Goal: Transaction & Acquisition: Book appointment/travel/reservation

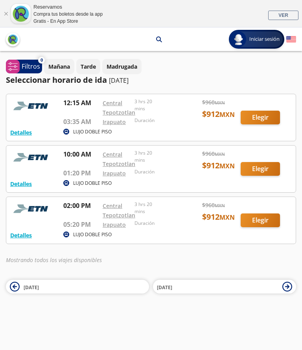
click at [262, 169] on div at bounding box center [150, 169] width 289 height 47
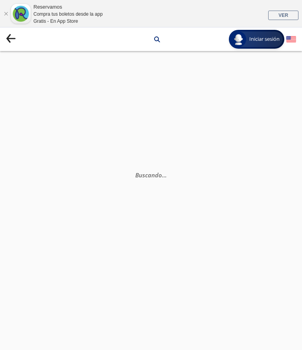
click at [251, 172] on p "Buscando . . ." at bounding box center [150, 175] width 241 height 9
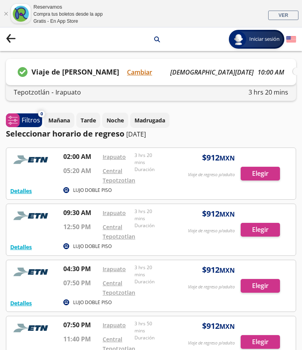
scroll to position [95, 0]
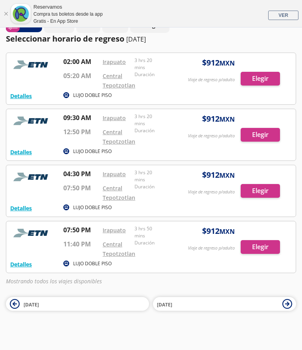
click at [264, 139] on div at bounding box center [150, 134] width 289 height 51
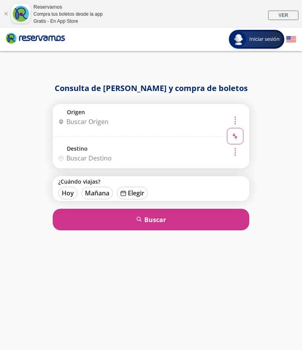
click at [70, 132] on input "Origen" at bounding box center [137, 122] width 165 height 20
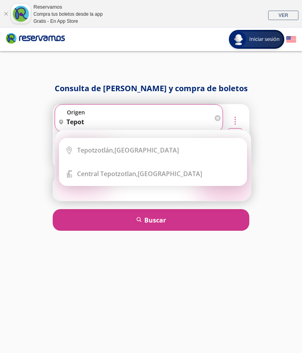
click at [118, 152] on div "[GEOGRAPHIC_DATA], [GEOGRAPHIC_DATA]" at bounding box center [128, 150] width 102 height 9
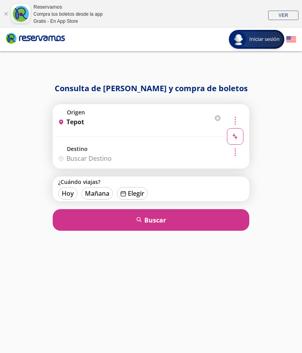
type input "[GEOGRAPHIC_DATA], [GEOGRAPHIC_DATA]"
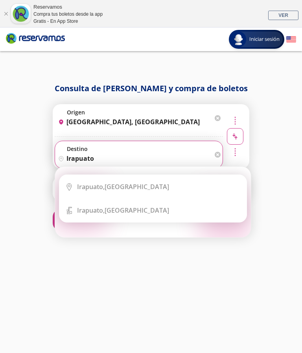
click at [121, 190] on div "[GEOGRAPHIC_DATA], [GEOGRAPHIC_DATA]" at bounding box center [123, 186] width 92 height 9
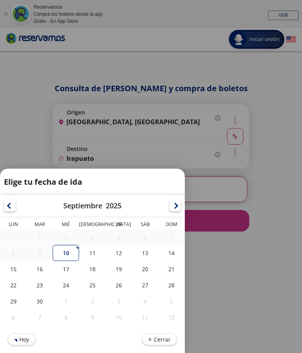
type input "[GEOGRAPHIC_DATA], [GEOGRAPHIC_DATA]"
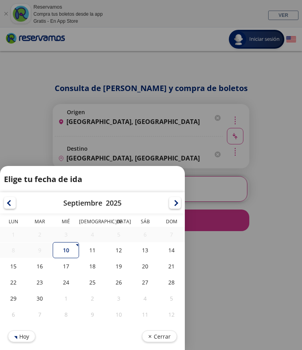
click at [94, 255] on div "11" at bounding box center [92, 250] width 26 height 16
type input "[DATE]"
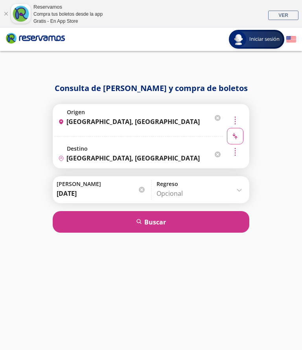
click at [244, 192] on input "Opcional" at bounding box center [200, 194] width 89 height 20
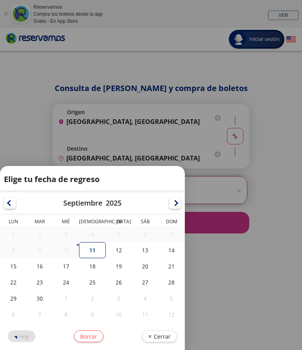
click at [17, 271] on div "15" at bounding box center [13, 267] width 26 height 16
type input "[DATE]"
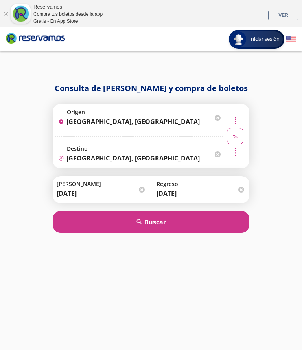
click at [161, 227] on button "search [GEOGRAPHIC_DATA]" at bounding box center [151, 222] width 196 height 22
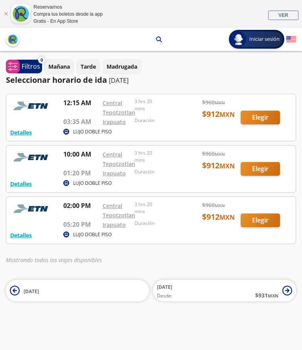
click at [260, 176] on div at bounding box center [150, 169] width 289 height 47
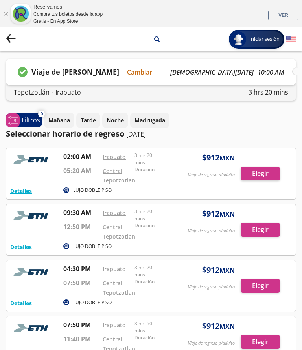
click at [266, 233] on div at bounding box center [150, 229] width 289 height 51
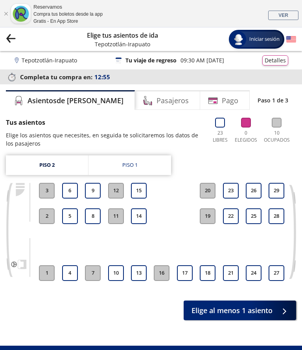
click at [260, 274] on button "24" at bounding box center [254, 274] width 16 height 16
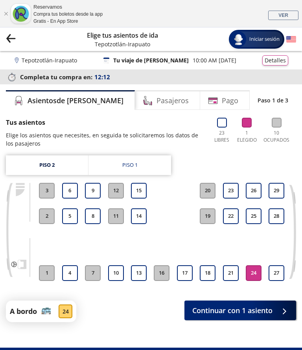
click at [249, 320] on button "Continuar con 1 asiento" at bounding box center [240, 311] width 112 height 20
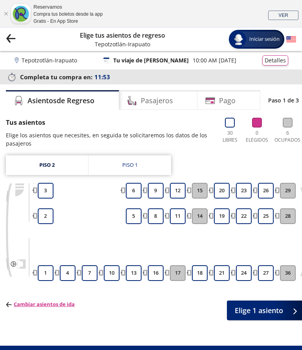
click at [242, 280] on button "24" at bounding box center [244, 274] width 16 height 16
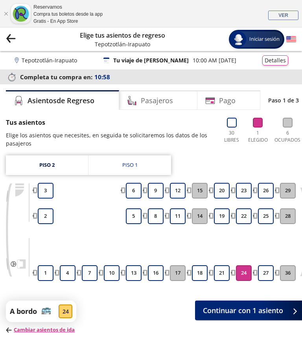
click at [248, 314] on span "Continuar con 1 asiento" at bounding box center [243, 311] width 80 height 11
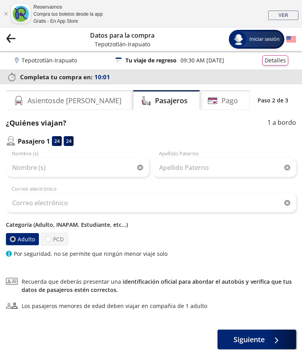
click at [51, 155] on div "Nombre (s)" at bounding box center [77, 164] width 143 height 28
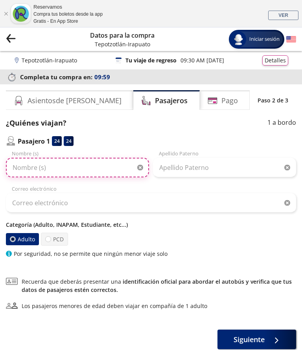
click at [43, 158] on input "Nombre (s)" at bounding box center [77, 168] width 143 height 20
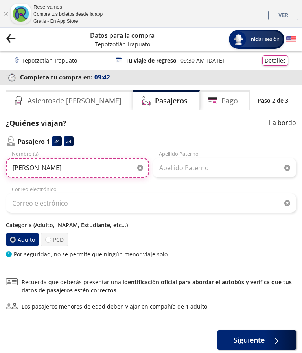
type input "[PERSON_NAME]"
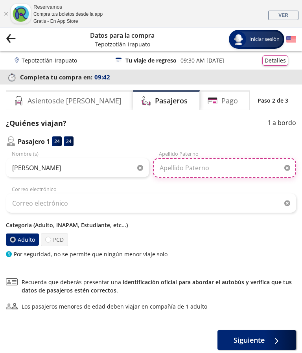
click at [164, 174] on input "Apellido Paterno" at bounding box center [224, 168] width 143 height 20
type input "[PERSON_NAME]"
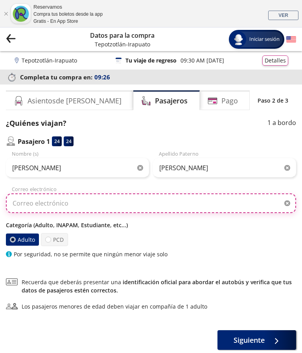
click at [18, 206] on input "Correo electrónico" at bounding box center [151, 203] width 290 height 20
type input "[EMAIL_ADDRESS][DOMAIN_NAME]"
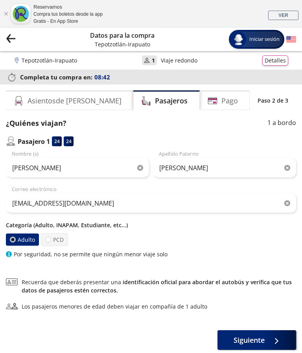
click at [69, 224] on p "Categoría (Adulto, INAPAM, Estudiante, etc...)" at bounding box center [151, 225] width 290 height 8
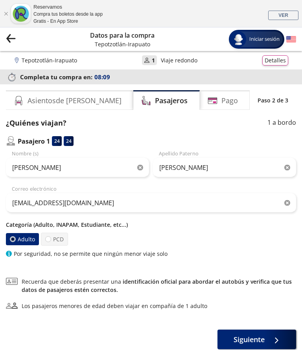
click at [245, 341] on span "Siguiente" at bounding box center [248, 340] width 31 height 11
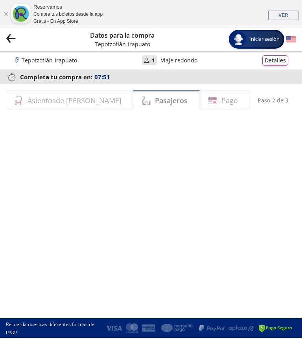
select select "MX"
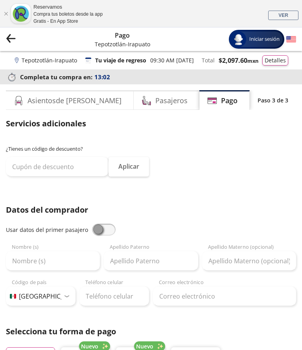
click at [71, 22] on div "Gratis - En App Store" at bounding box center [67, 21] width 69 height 7
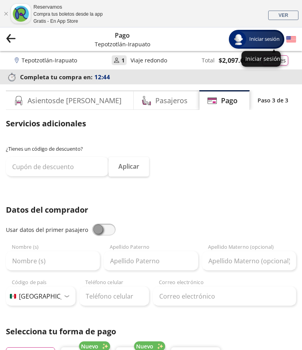
click at [262, 38] on span "Iniciar sesión" at bounding box center [264, 39] width 37 height 8
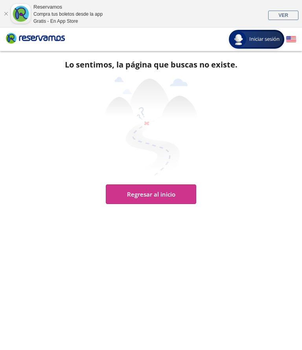
click at [161, 193] on button "Regresar al inicio" at bounding box center [151, 195] width 90 height 20
